Goal: Register for event/course

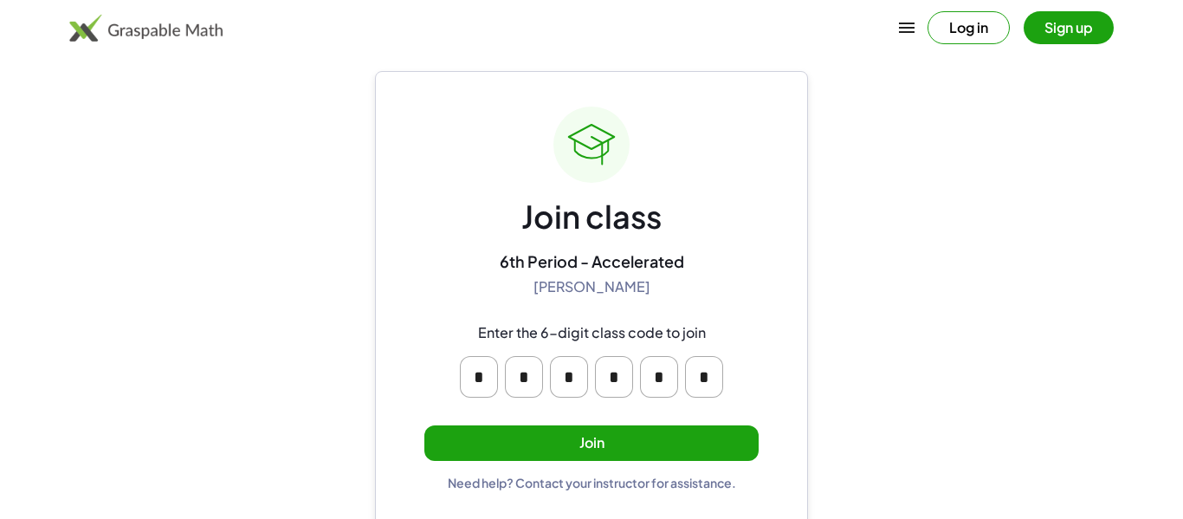
scroll to position [33, 0]
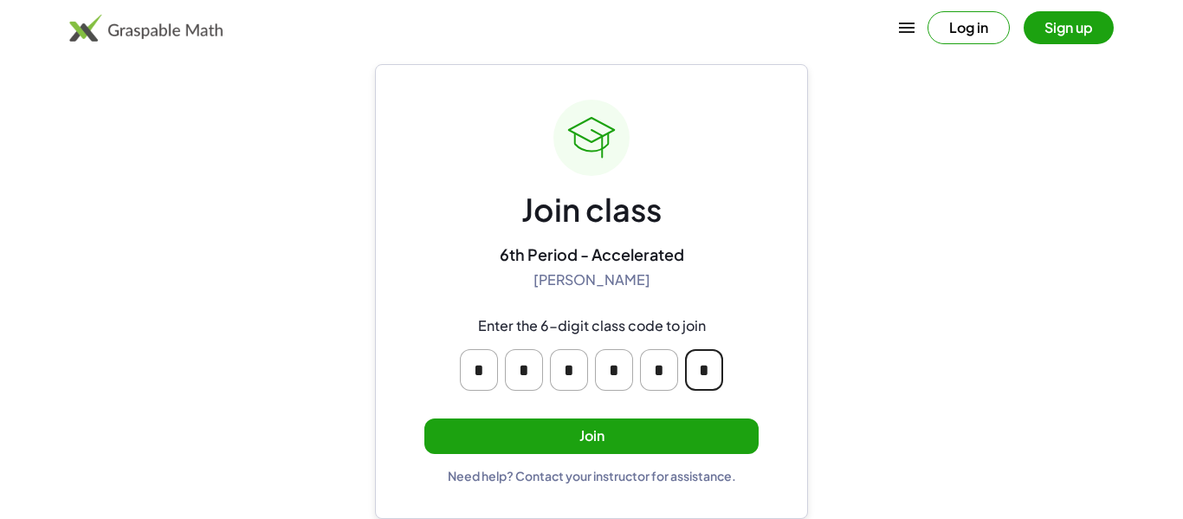
click at [709, 372] on input "*" at bounding box center [704, 370] width 38 height 42
click at [711, 372] on input "*" at bounding box center [704, 370] width 38 height 42
click at [738, 341] on div "* * * * * *" at bounding box center [591, 369] width 333 height 69
click at [634, 418] on button "Join" at bounding box center [591, 436] width 334 height 36
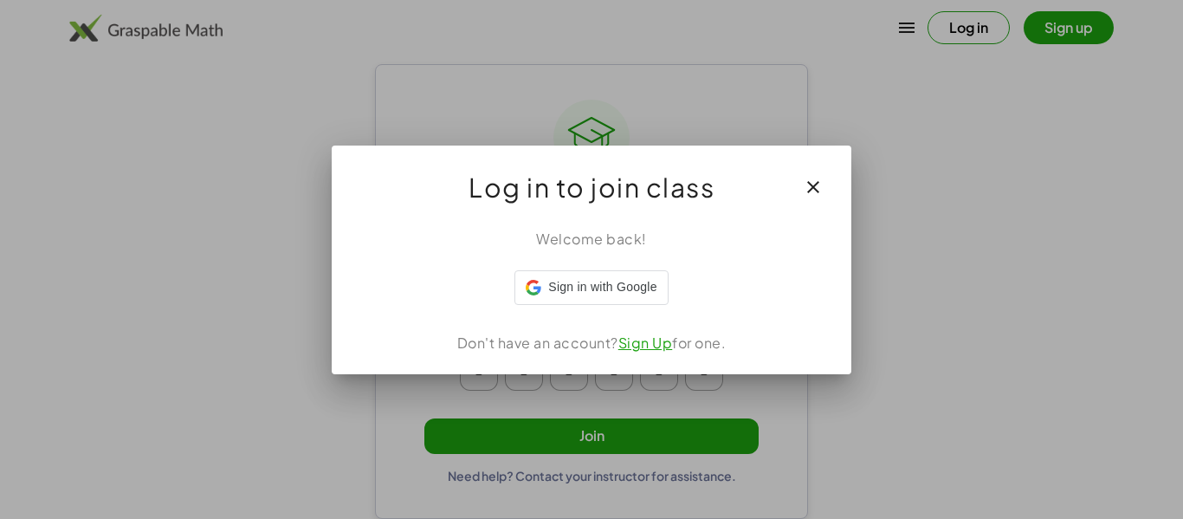
scroll to position [0, 0]
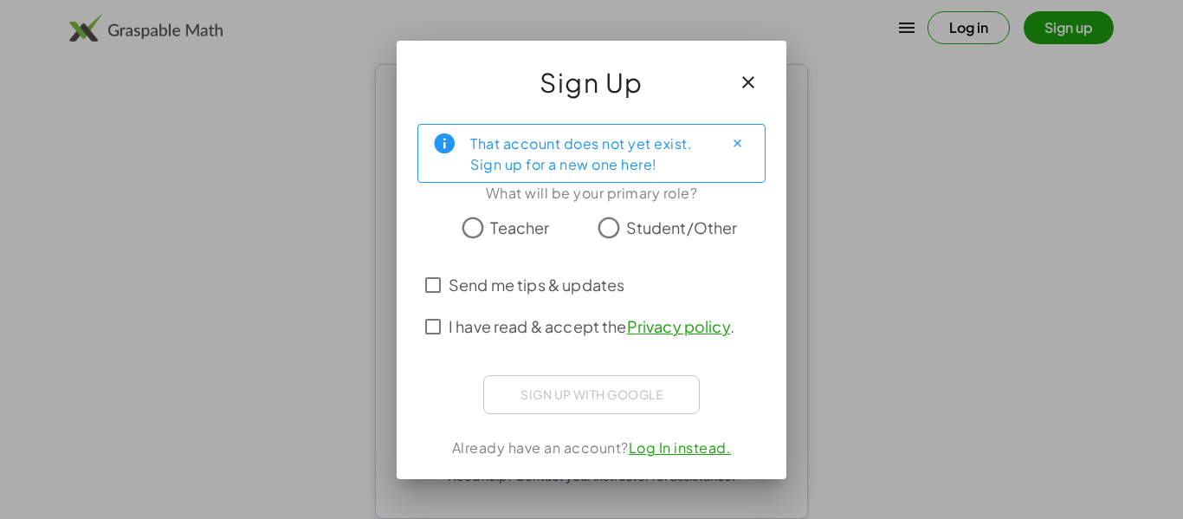
click at [678, 223] on span "Student/Other" at bounding box center [682, 227] width 112 height 23
click at [598, 306] on label "I have read & accept the Privacy policy ." at bounding box center [592, 327] width 286 height 42
click at [595, 289] on span "Send me tips & updates" at bounding box center [537, 284] width 176 height 23
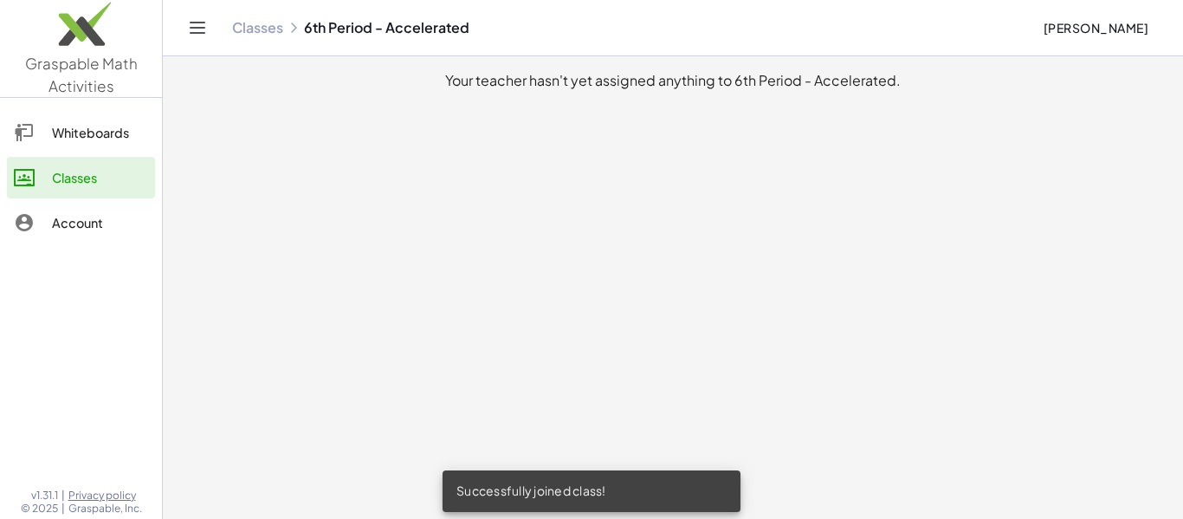
click at [107, 130] on div "Whiteboards" at bounding box center [100, 132] width 96 height 21
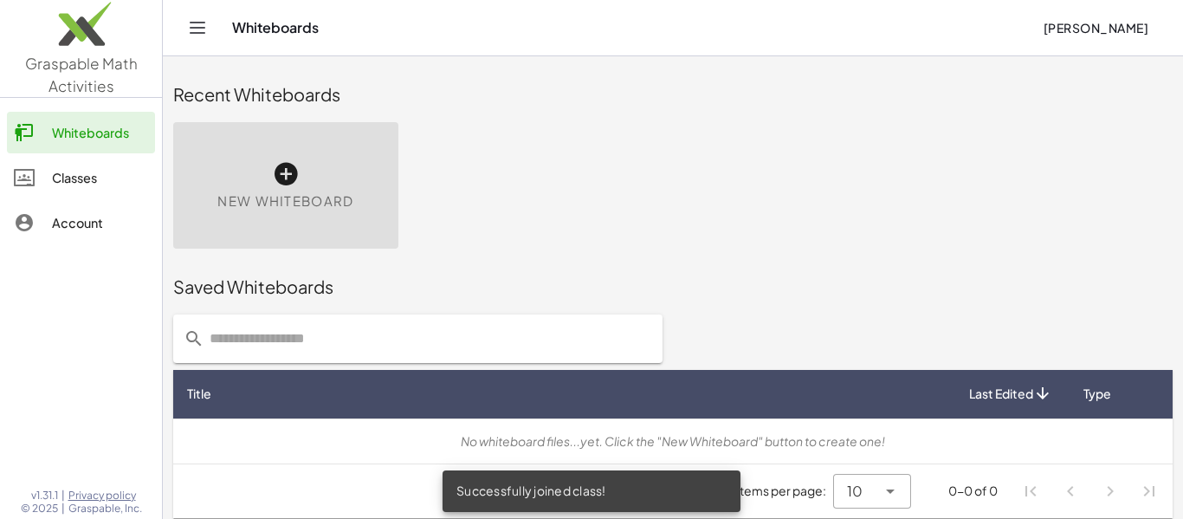
click at [102, 202] on link "Account" at bounding box center [81, 223] width 148 height 42
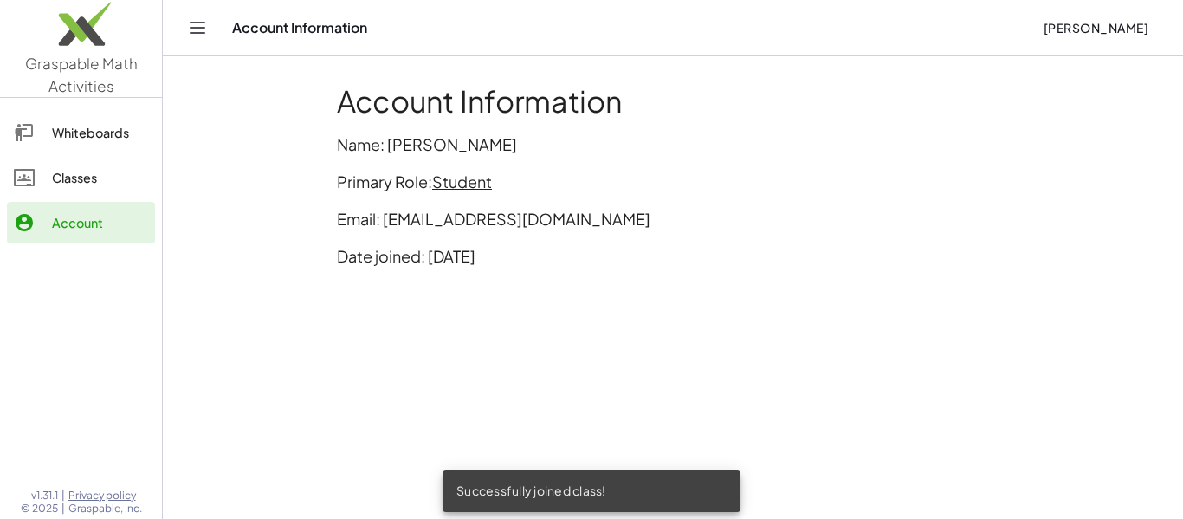
click at [96, 177] on div "Classes" at bounding box center [100, 177] width 96 height 21
